Goal: Task Accomplishment & Management: Manage account settings

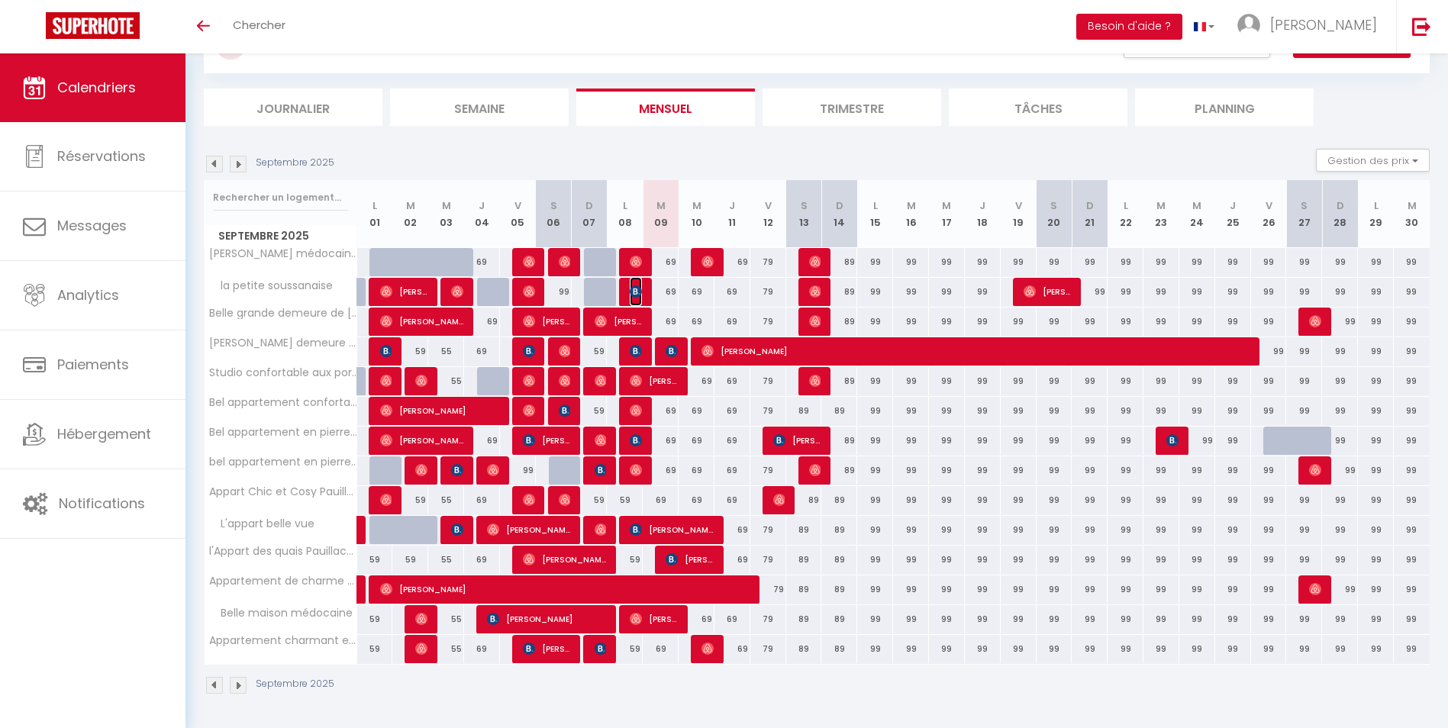
click at [635, 290] on img at bounding box center [636, 291] width 12 height 12
select select "OK"
select select "KO"
select select "0"
select select "1"
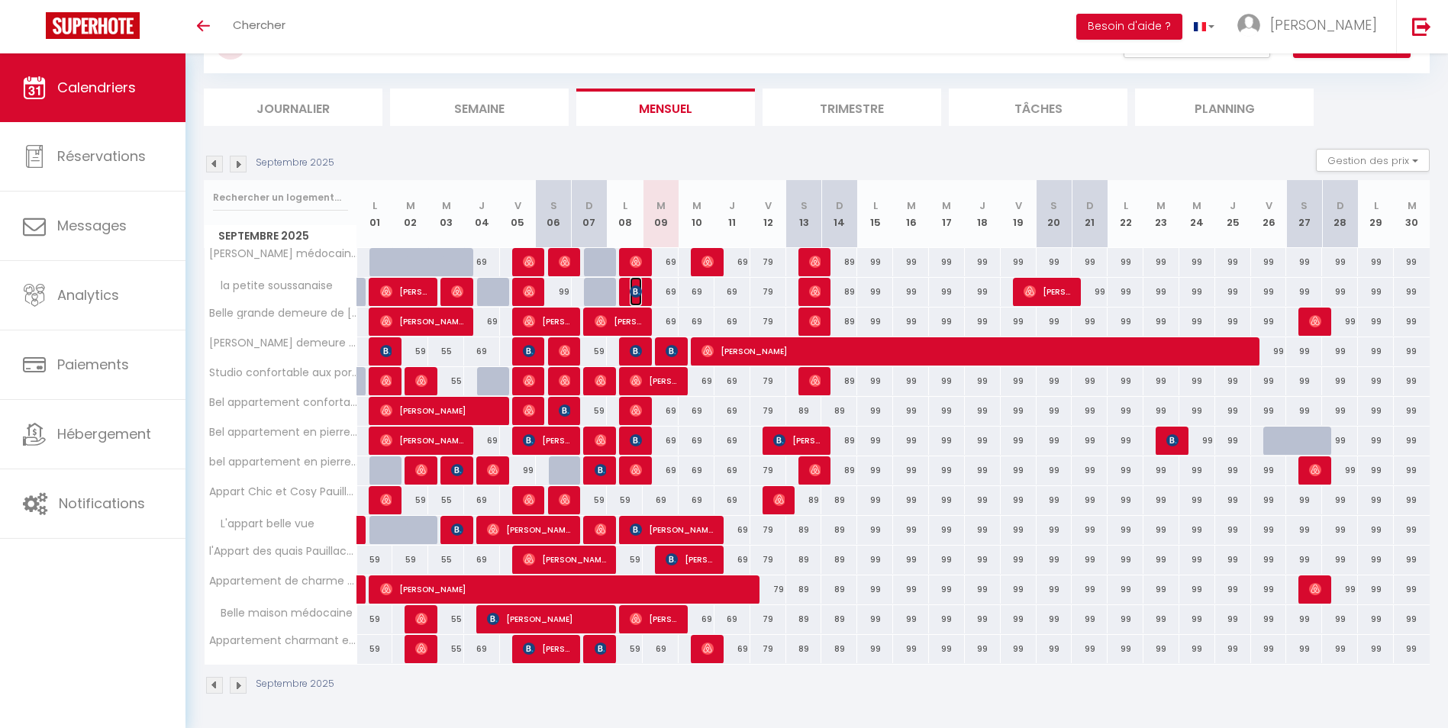
select select "1"
select select
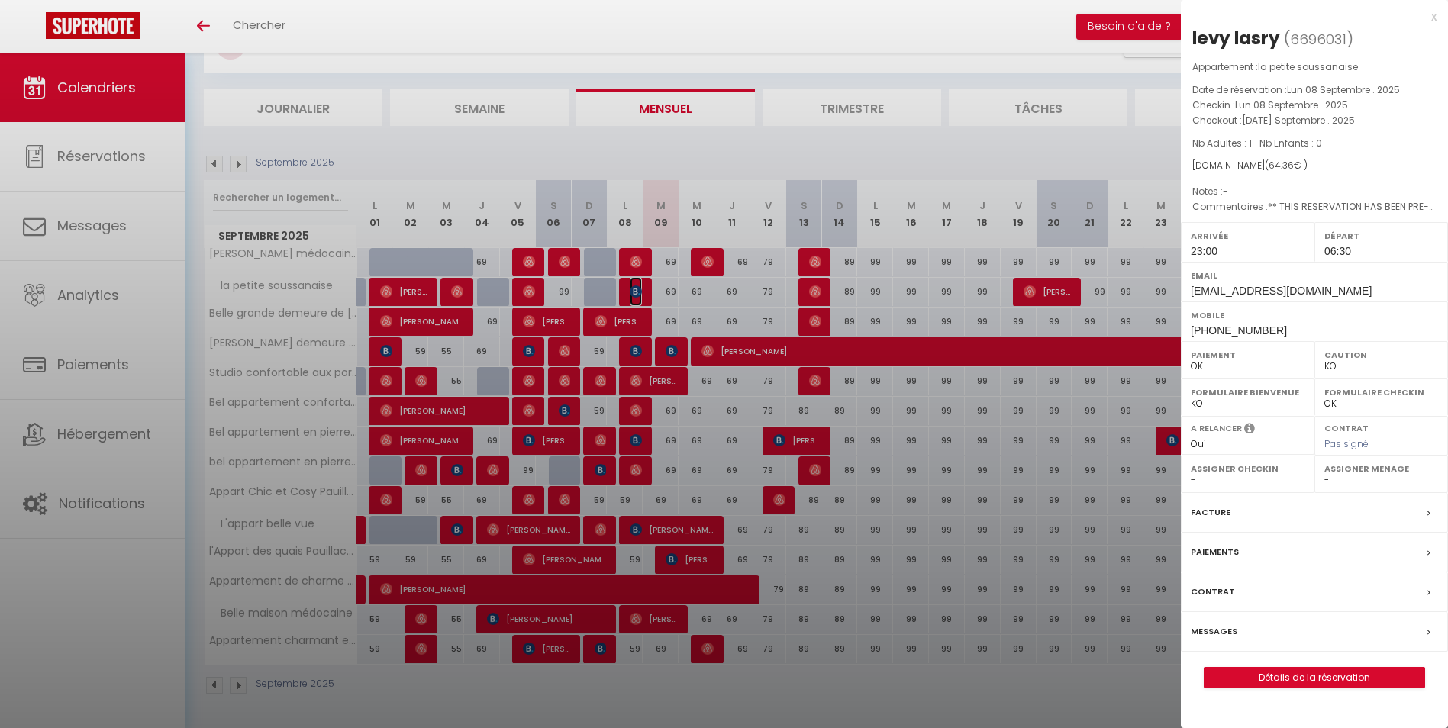
select select "35954"
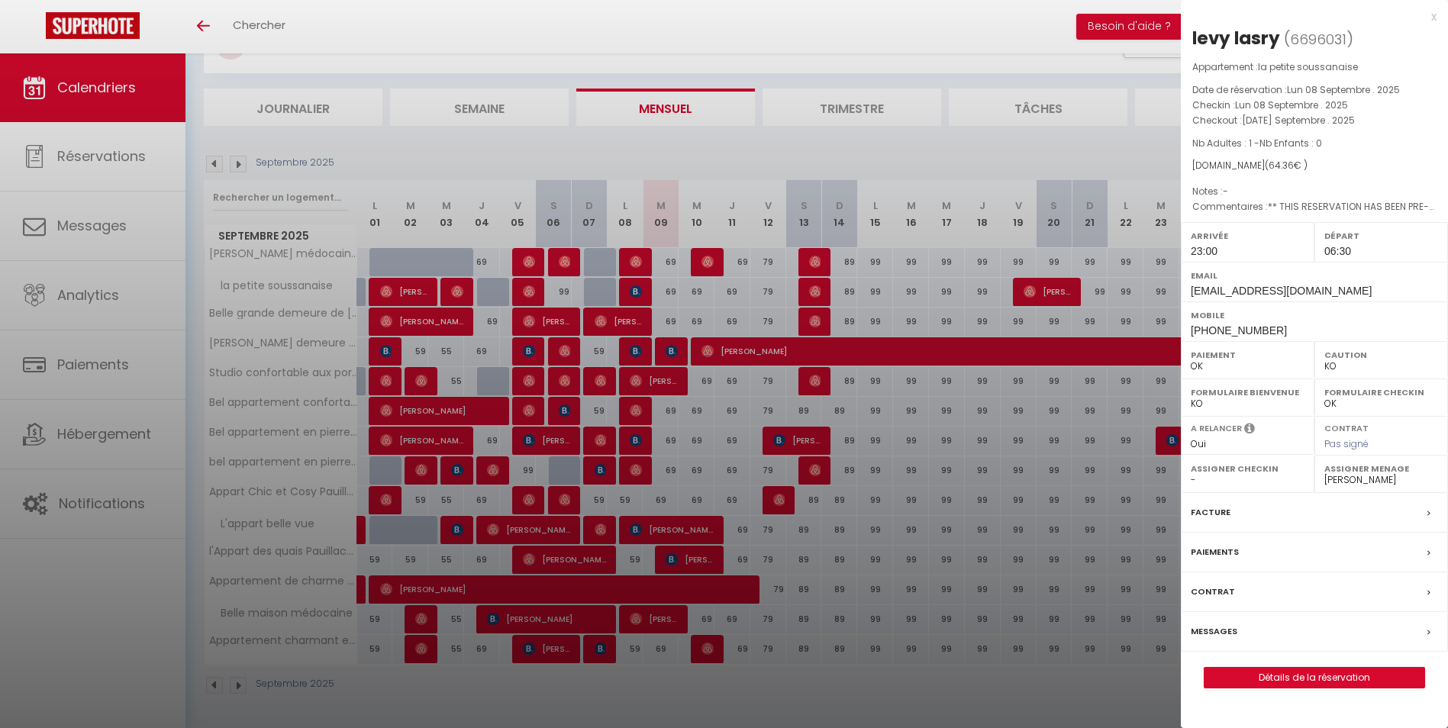
click at [1433, 15] on div "x" at bounding box center [1309, 17] width 256 height 18
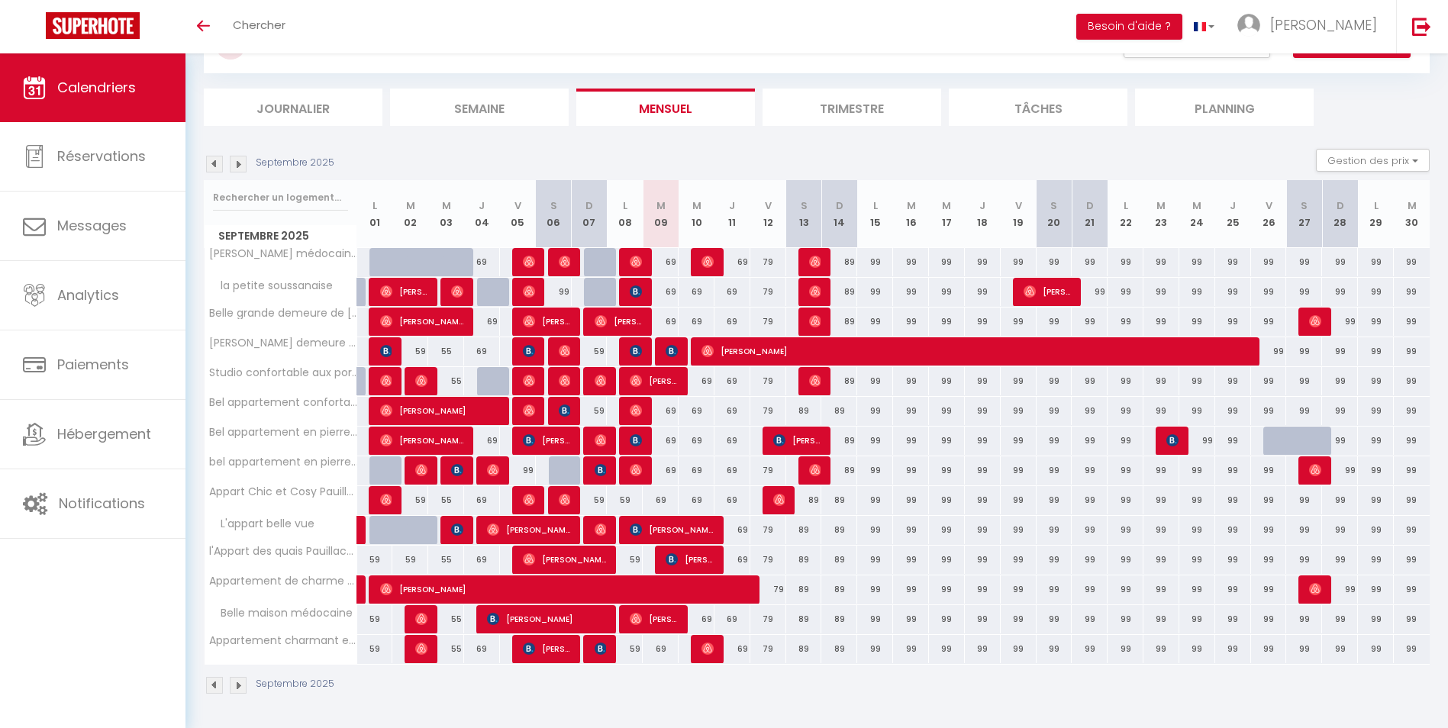
click at [673, 265] on div "69" at bounding box center [661, 262] width 36 height 28
type input "69"
type input "[DATE]"
type input "Mer 10 Septembre 2025"
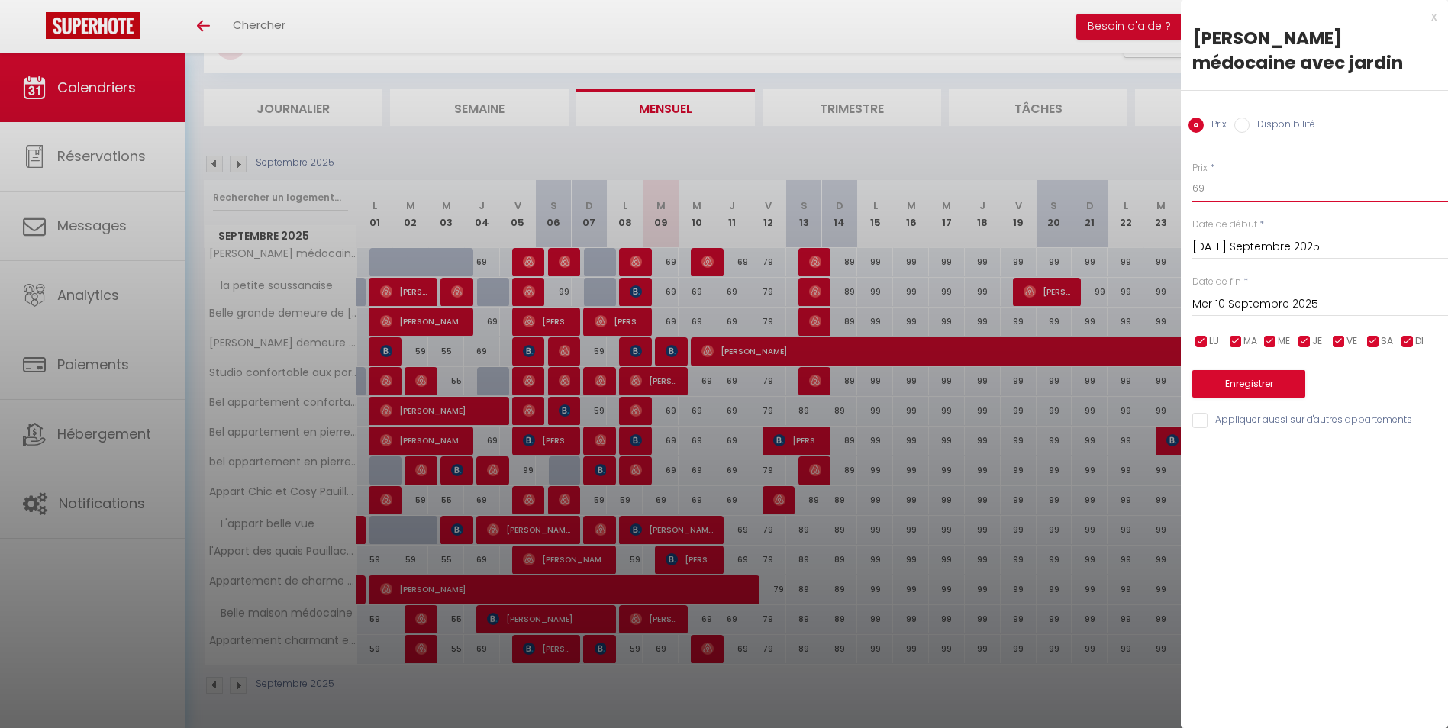
click at [1215, 191] on input "69" at bounding box center [1320, 188] width 256 height 27
type input "65"
click at [1196, 421] on input "Appliquer aussi sur d'autres appartements" at bounding box center [1320, 420] width 256 height 15
checkbox input "true"
click at [1252, 380] on button "Enregistrer" at bounding box center [1248, 383] width 113 height 27
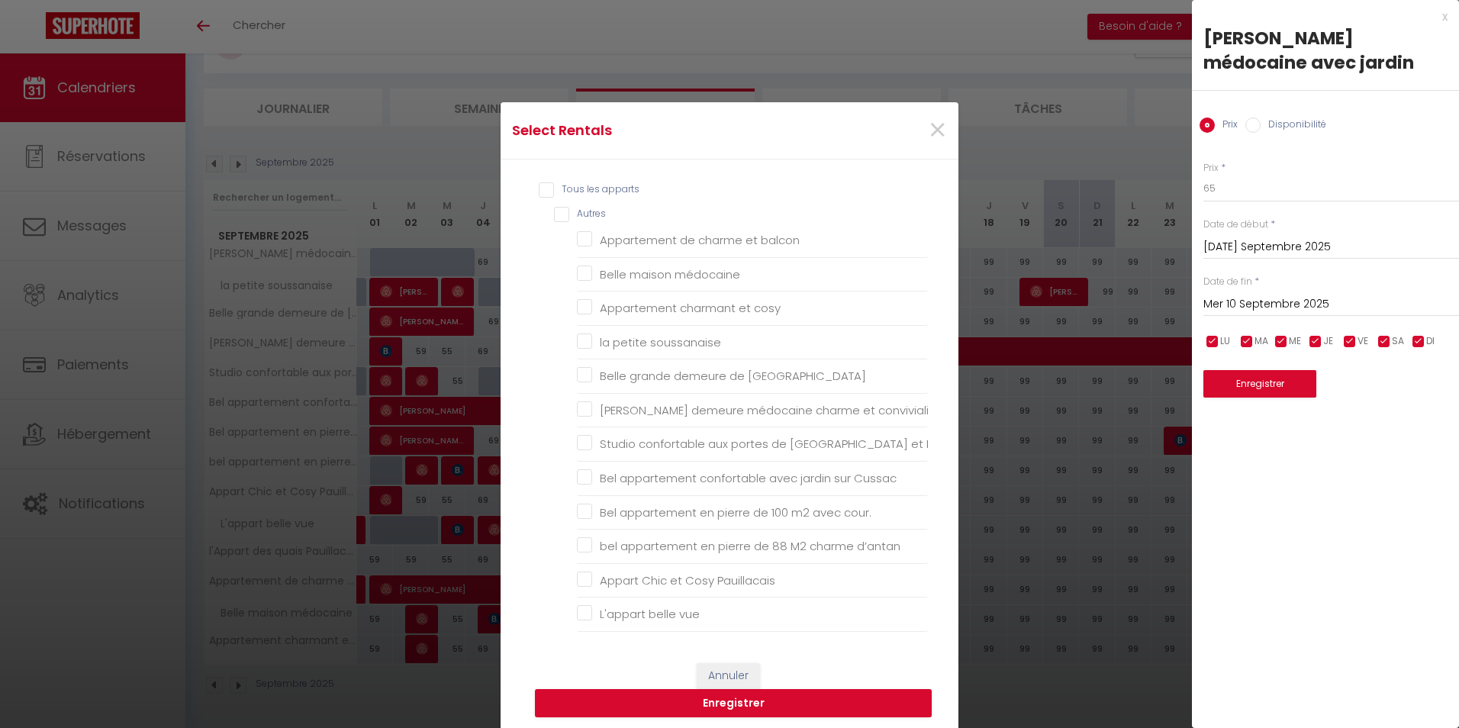
click at [539, 187] on input "Tous les apparts" at bounding box center [733, 189] width 389 height 15
checkbox input "true"
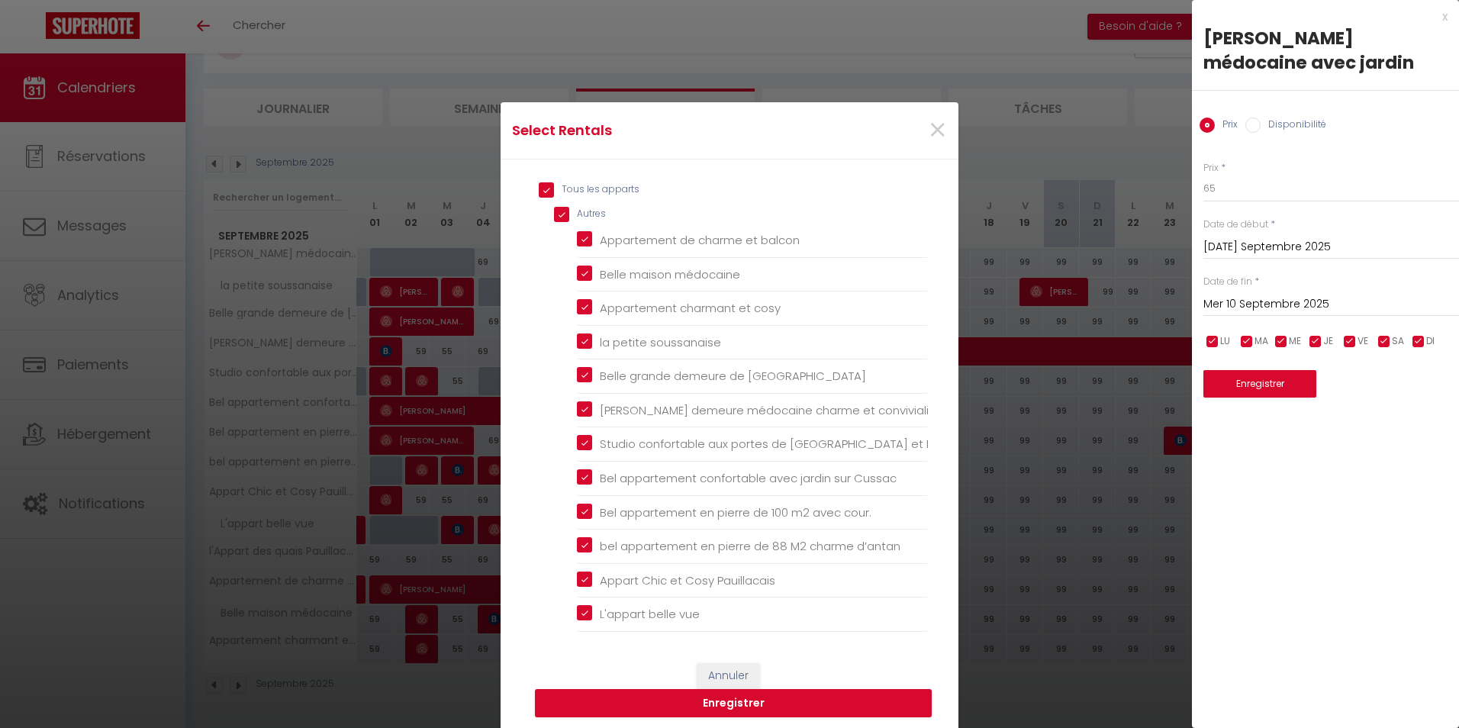
checkbox input "true"
checkbox balcon "true"
checkbox médocaine "true"
checkbox cosy "true"
checkbox soussanaise "true"
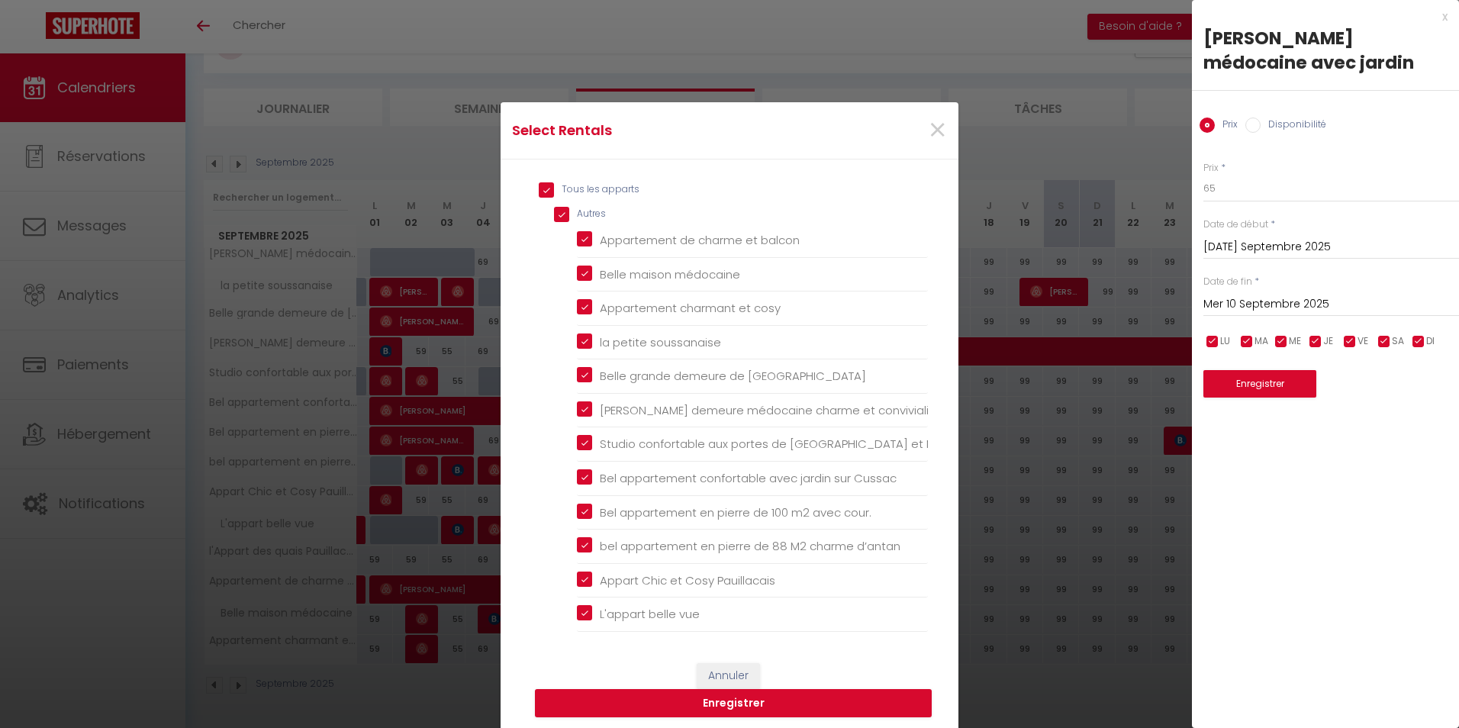
checkbox Margaux "true"
checkbox convivialité "true"
checkbox Médoc "true"
checkbox Cussac "true"
checkbox cour\ "true"
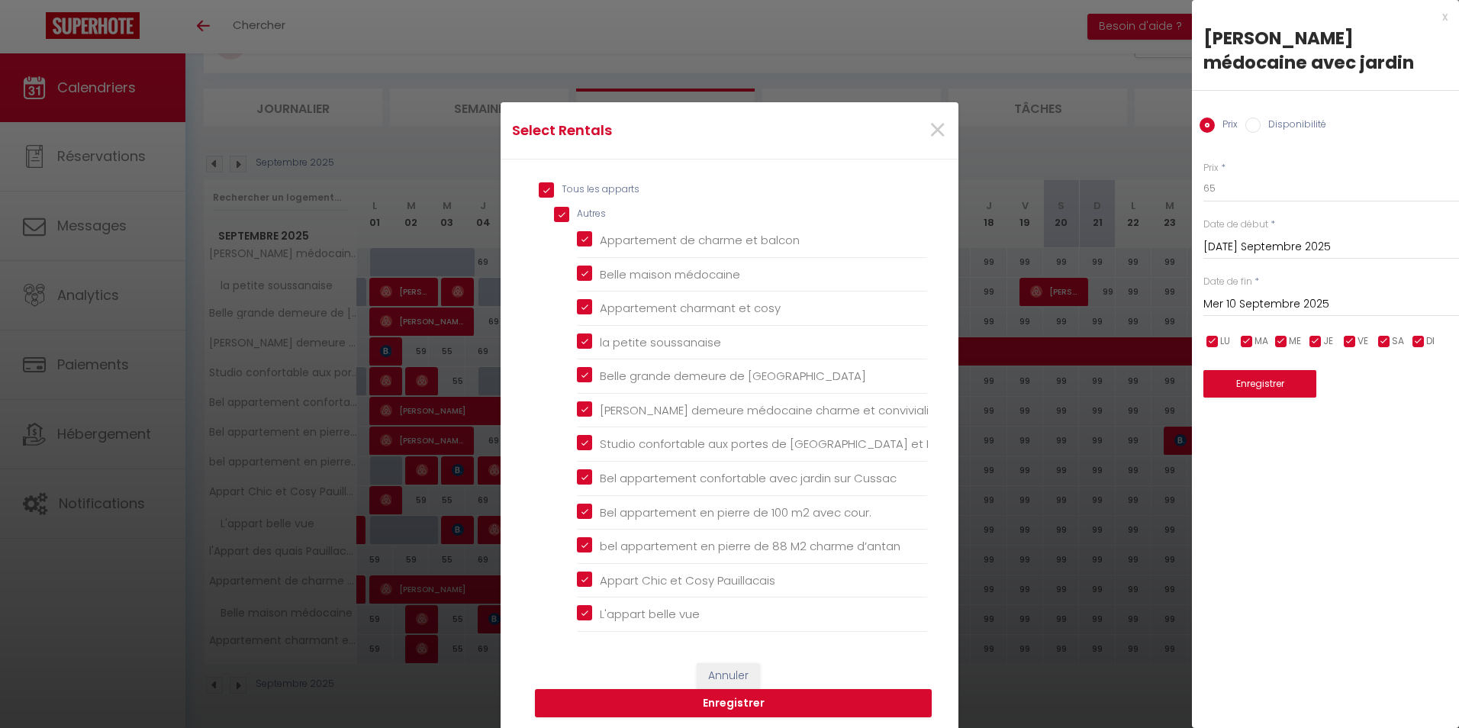
checkbox d’antan "true"
checkbox Pauillacais "true"
checkbox vue "true"
checkbox Pauillacais "true"
click at [682, 707] on button "Enregistrer" at bounding box center [733, 703] width 397 height 29
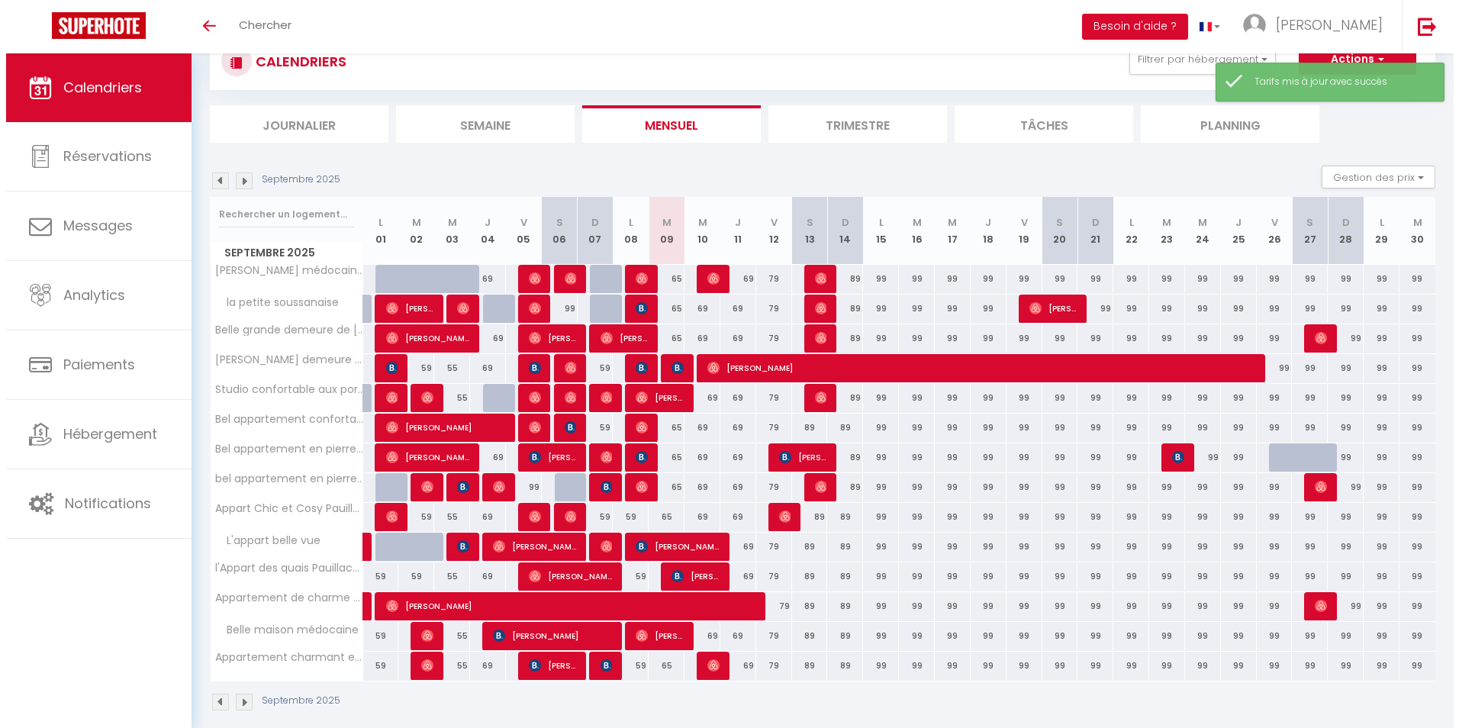
scroll to position [70, 0]
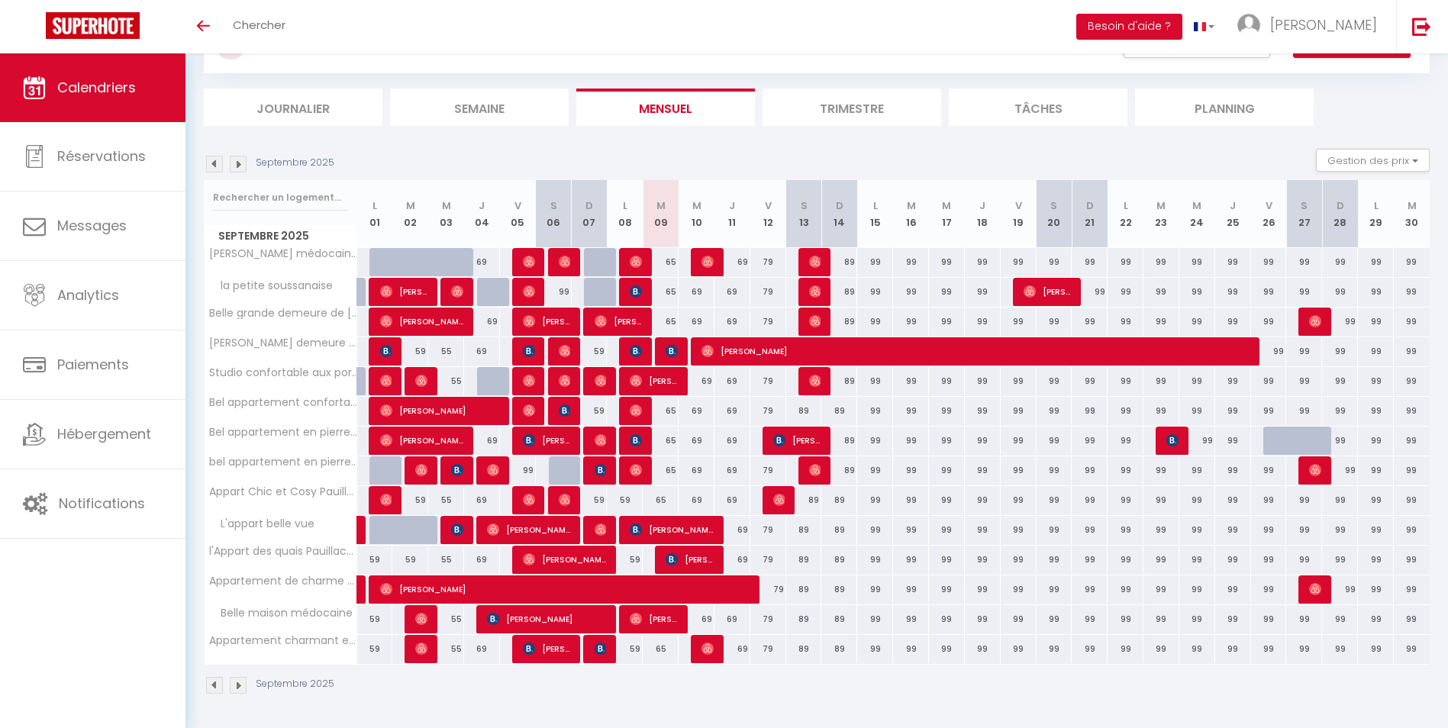
click at [669, 266] on div "65" at bounding box center [661, 262] width 36 height 28
type input "65"
type input "[DATE]"
type input "Mer 10 Septembre 2025"
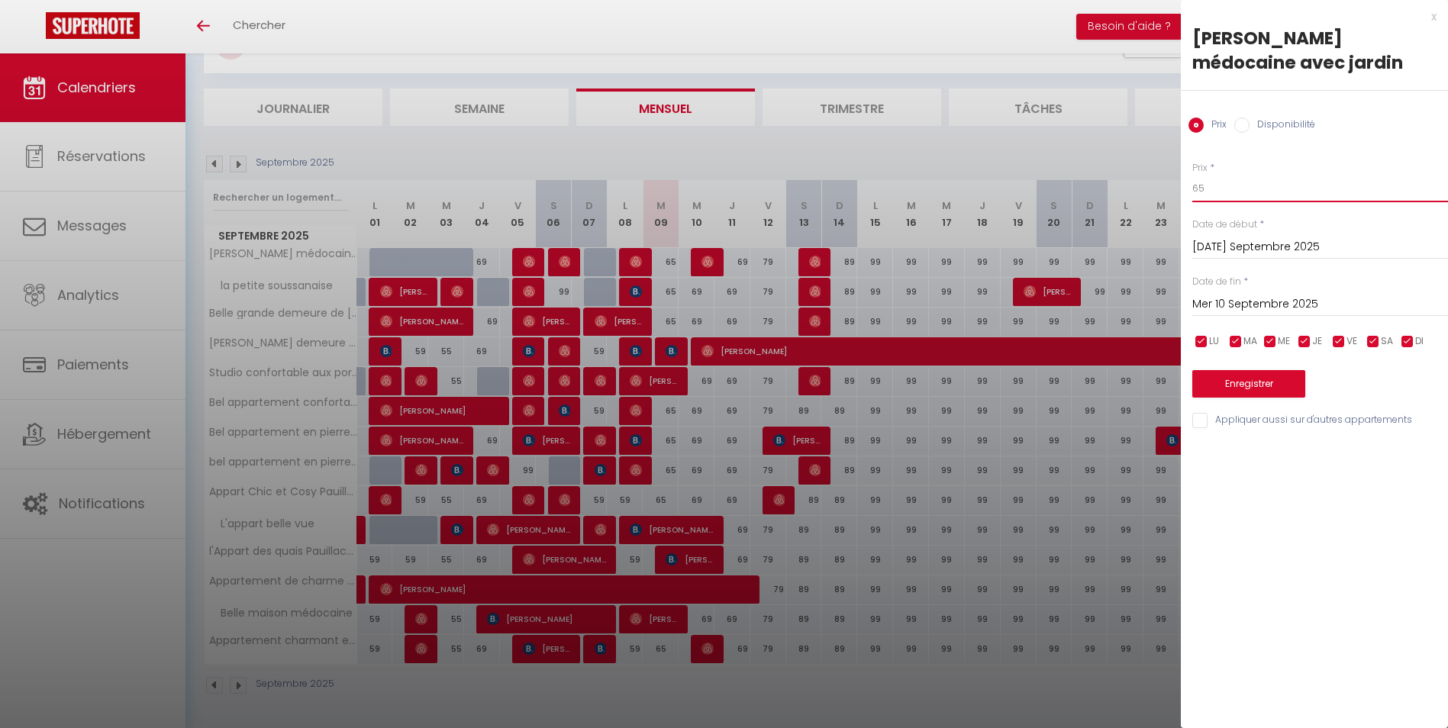
click at [1218, 189] on input "65" at bounding box center [1320, 188] width 256 height 27
type input "64"
click at [1203, 424] on input "Appliquer aussi sur d'autres appartements" at bounding box center [1320, 420] width 256 height 15
checkbox input "true"
click at [1247, 380] on button "Enregistrer" at bounding box center [1248, 383] width 113 height 27
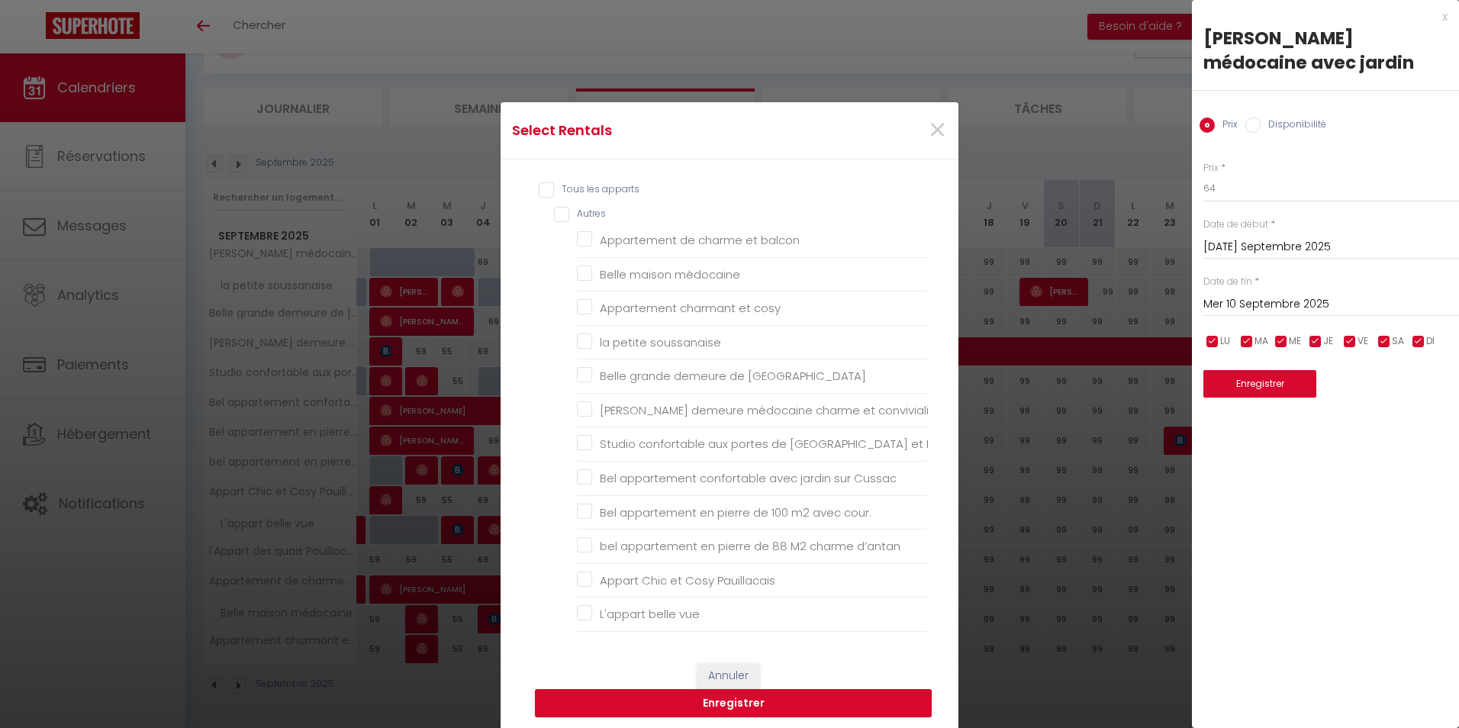
click at [539, 194] on input "Tous les apparts" at bounding box center [733, 189] width 389 height 15
checkbox input "true"
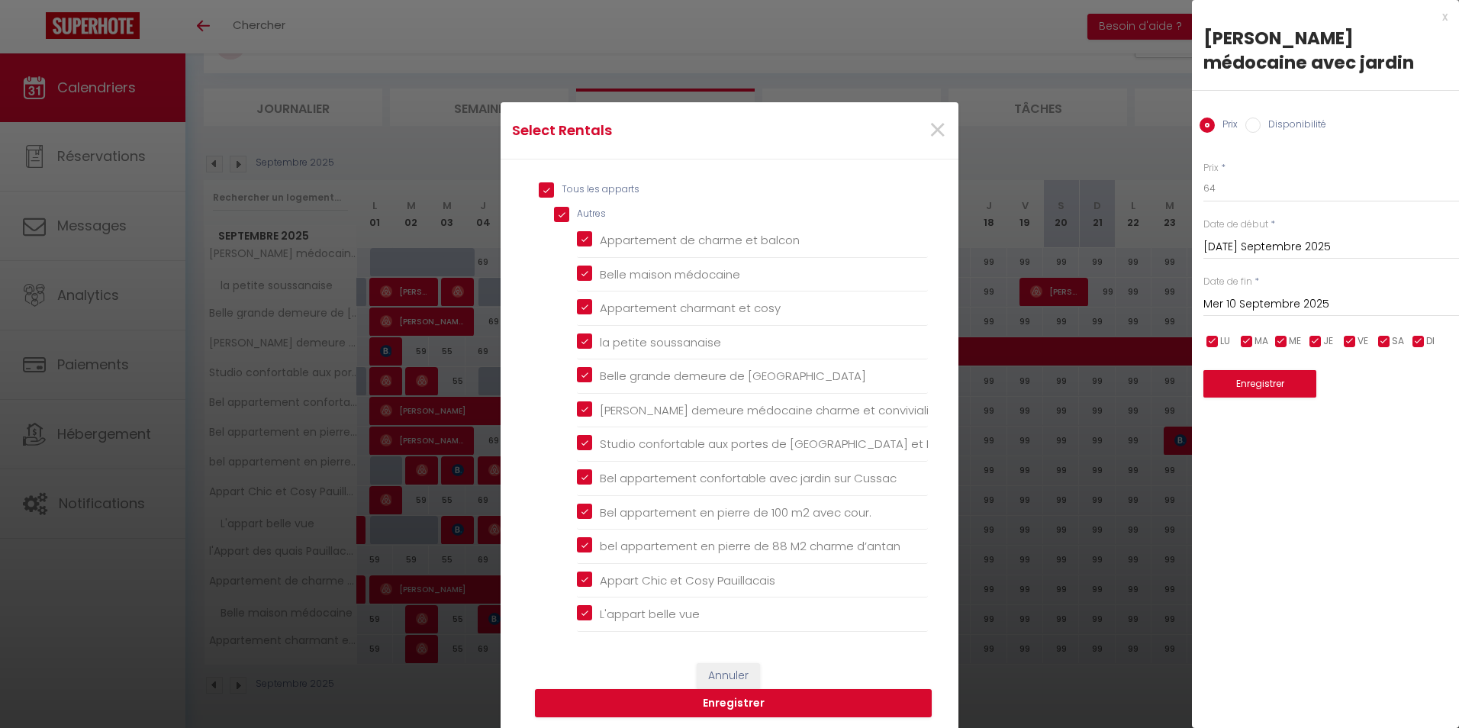
checkbox input "true"
checkbox balcon "true"
checkbox médocaine "true"
checkbox cosy "true"
checkbox soussanaise "true"
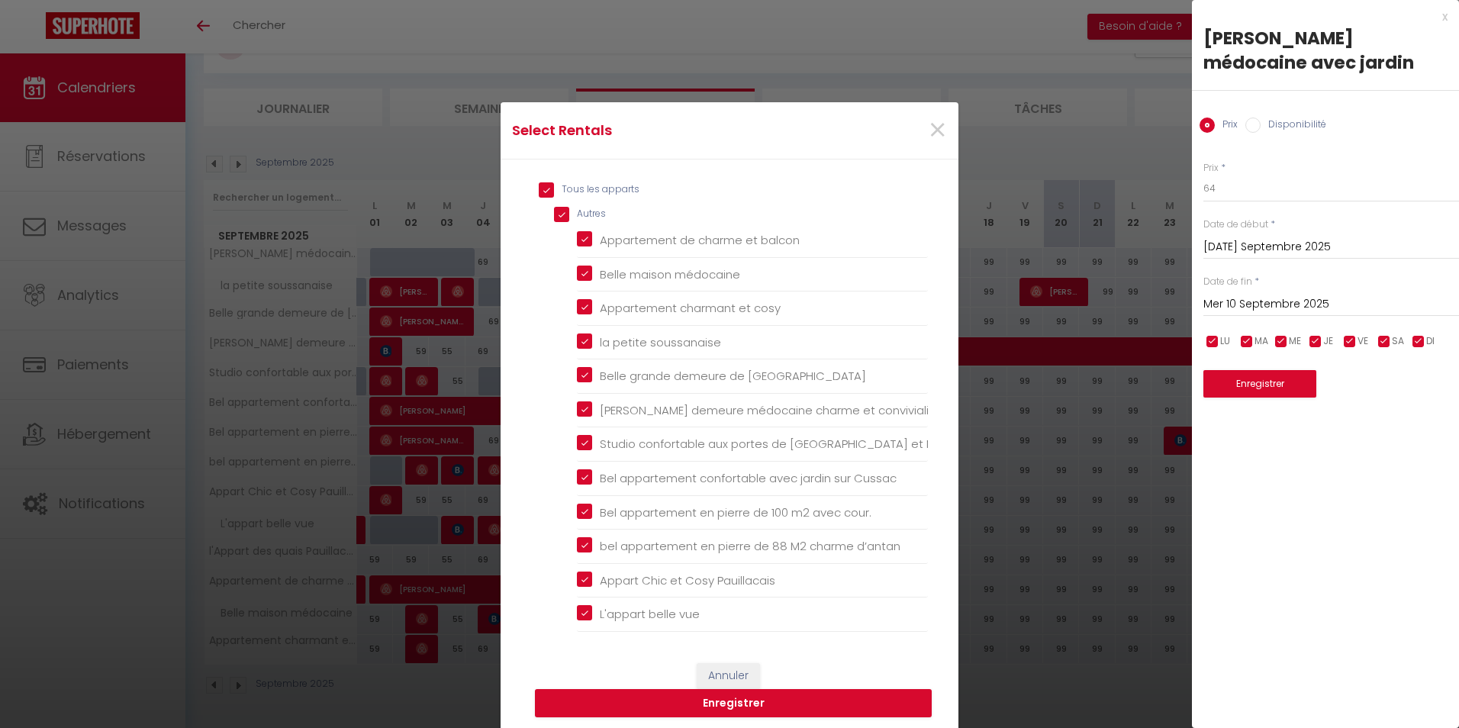
checkbox Margaux "true"
checkbox convivialité "true"
checkbox Médoc "true"
checkbox Cussac "true"
checkbox cour\ "true"
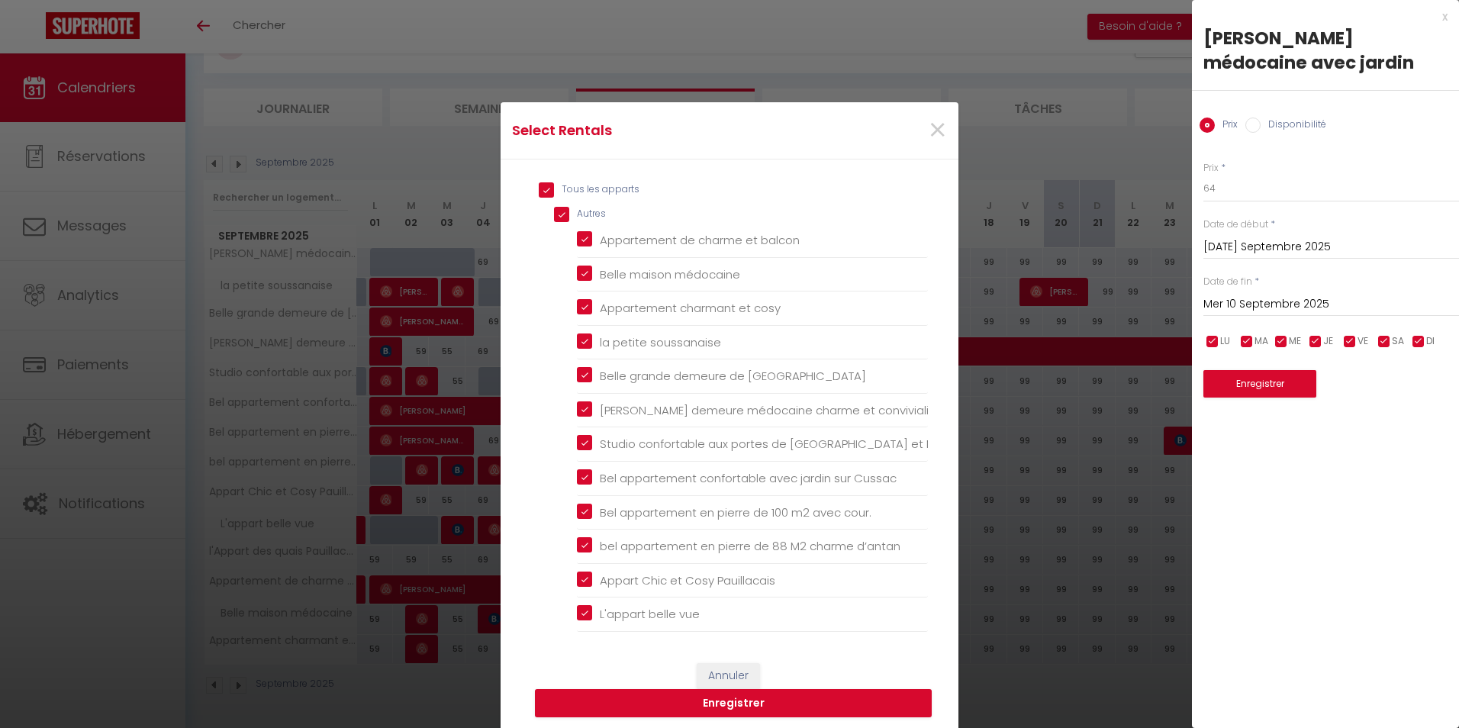
checkbox d’antan "true"
checkbox Pauillacais "true"
checkbox vue "true"
checkbox Pauillacais "true"
click at [727, 704] on button "Enregistrer" at bounding box center [733, 703] width 397 height 29
